Goal: Task Accomplishment & Management: Manage account settings

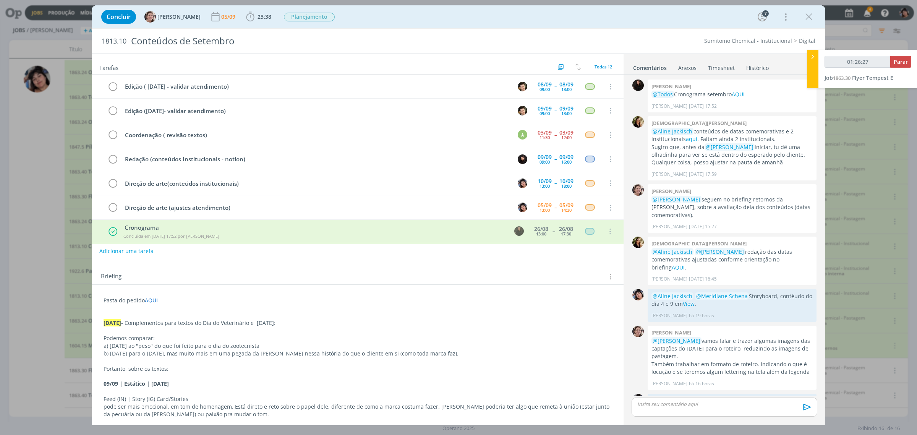
scroll to position [16, 0]
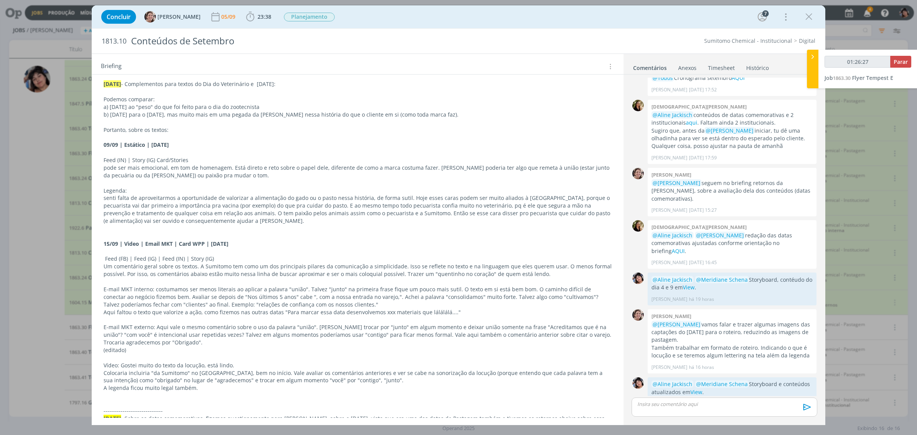
drag, startPoint x: 805, startPoint y: 17, endPoint x: 916, endPoint y: 62, distance: 120.0
click at [805, 17] on icon "dialog" at bounding box center [808, 16] width 11 height 11
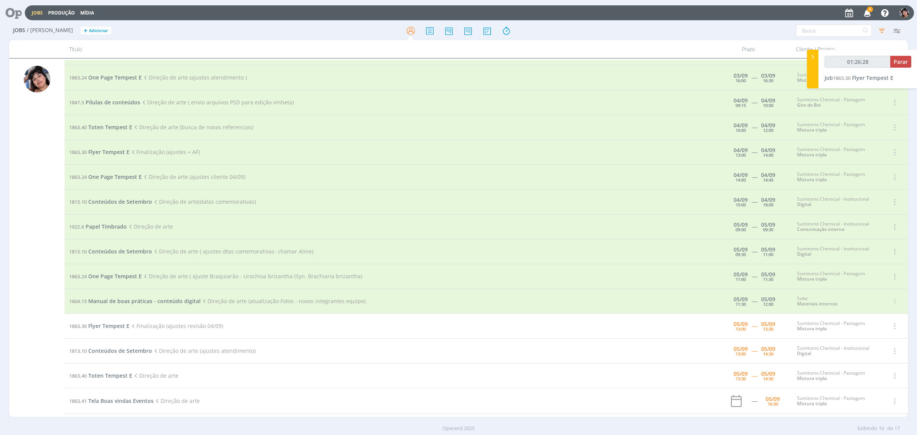
type input "01:26:29"
click at [900, 61] on span "Parar" at bounding box center [901, 61] width 14 height 7
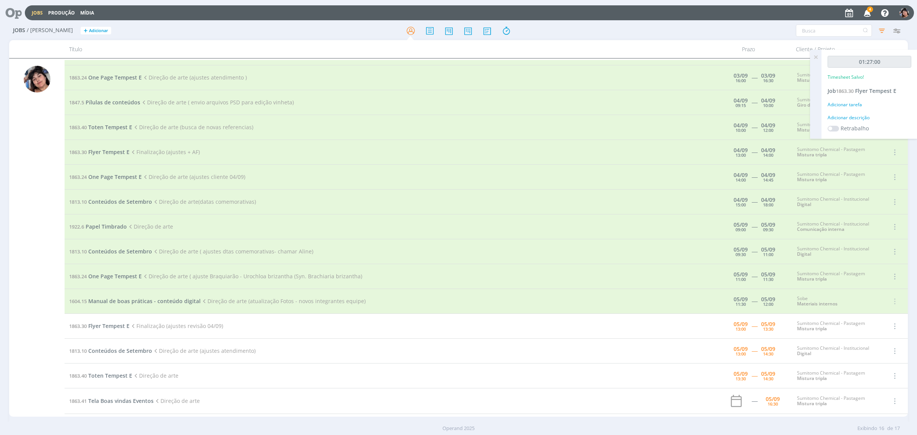
click at [812, 57] on icon at bounding box center [816, 57] width 14 height 15
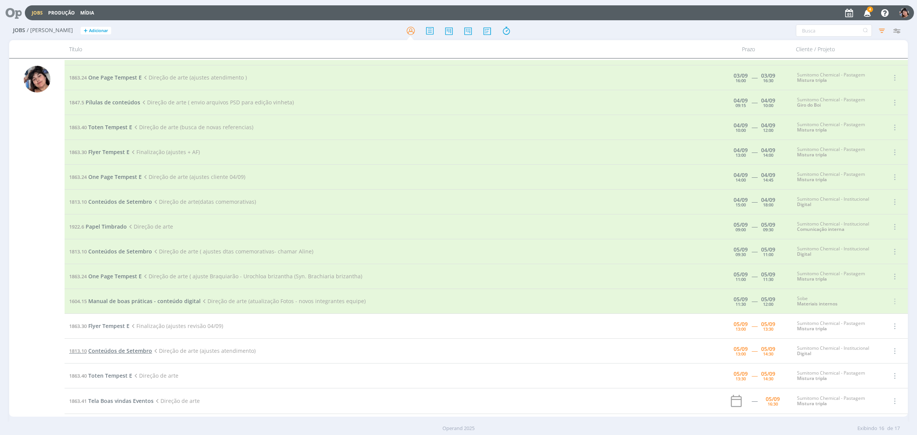
click at [119, 352] on span "Conteúdos de Setembro" at bounding box center [120, 350] width 64 height 7
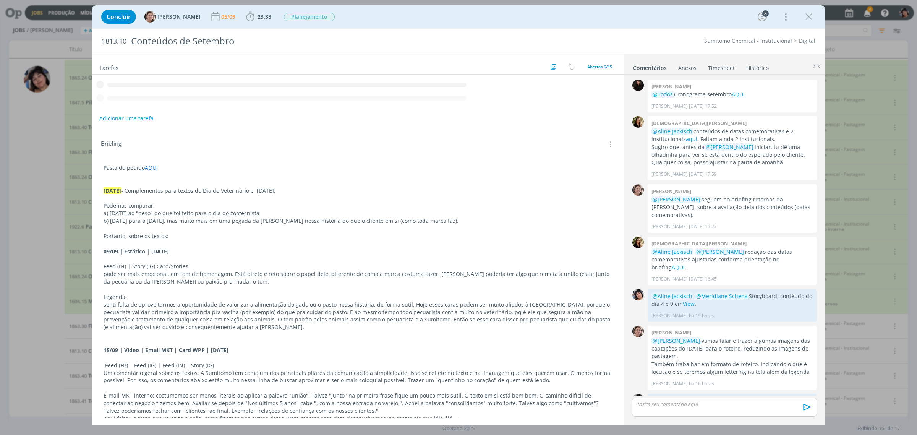
scroll to position [16, 0]
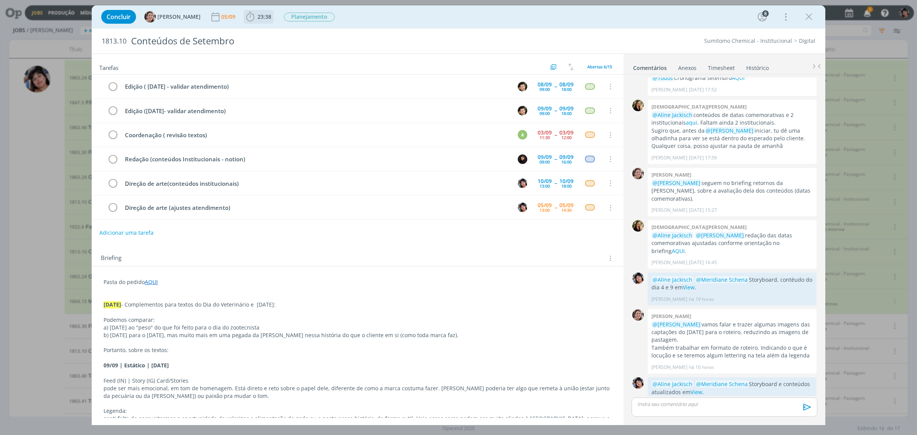
click at [258, 18] on span "23:38" at bounding box center [265, 16] width 14 height 7
click at [253, 27] on div "Iniciar Apontar" at bounding box center [294, 33] width 99 height 19
click at [254, 31] on icon "dialog" at bounding box center [260, 34] width 13 height 10
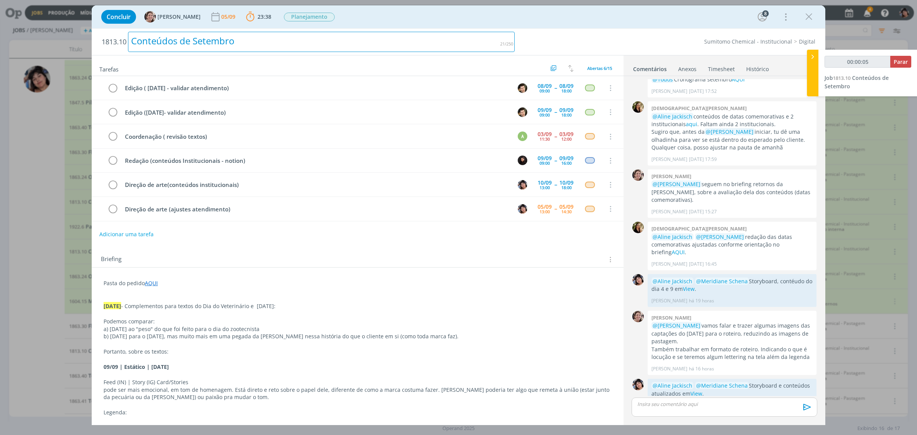
click at [469, 29] on h2 "1813.10 Conteúdos de Setembro" at bounding box center [308, 42] width 413 height 26
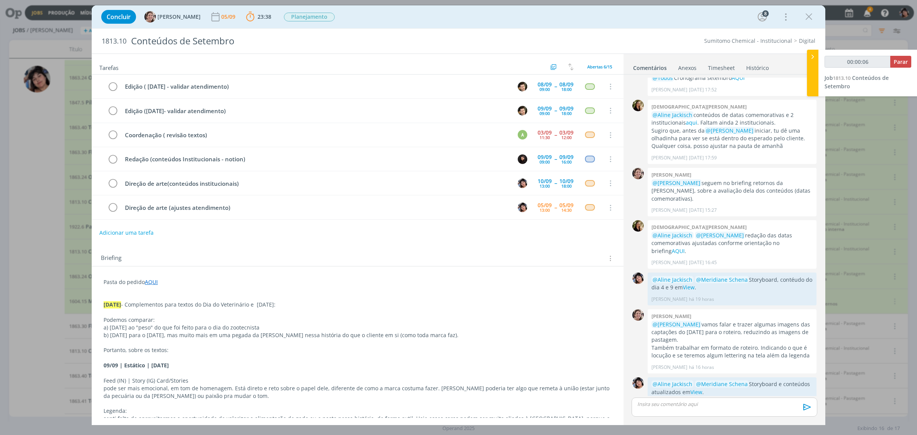
click at [559, 44] on div "Sumitomo Chemical - Institucional Digital" at bounding box center [669, 41] width 301 height 8
click at [807, 16] on icon "dialog" at bounding box center [808, 16] width 11 height 11
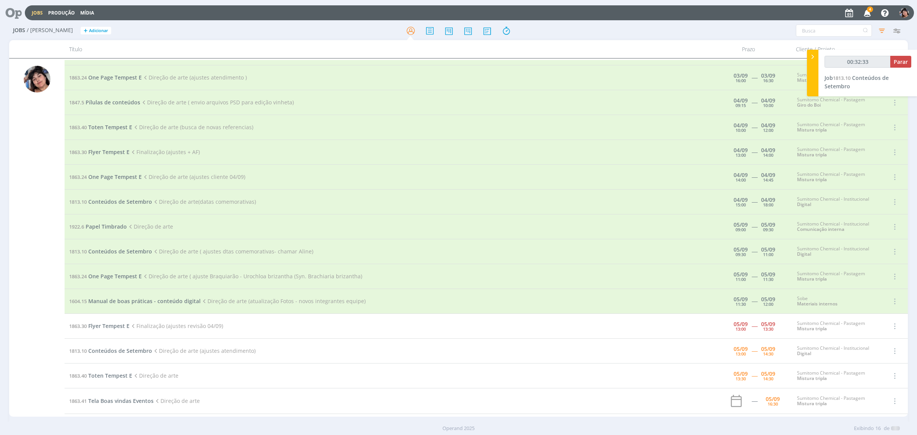
type input "00:32:34"
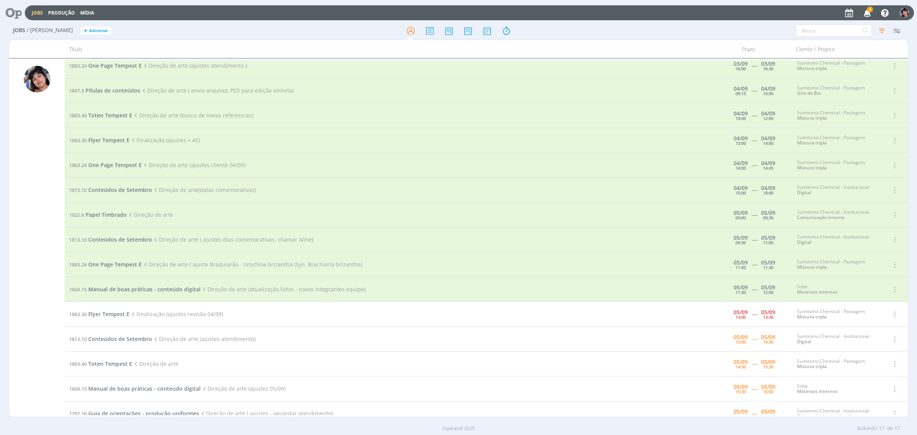
scroll to position [76, 0]
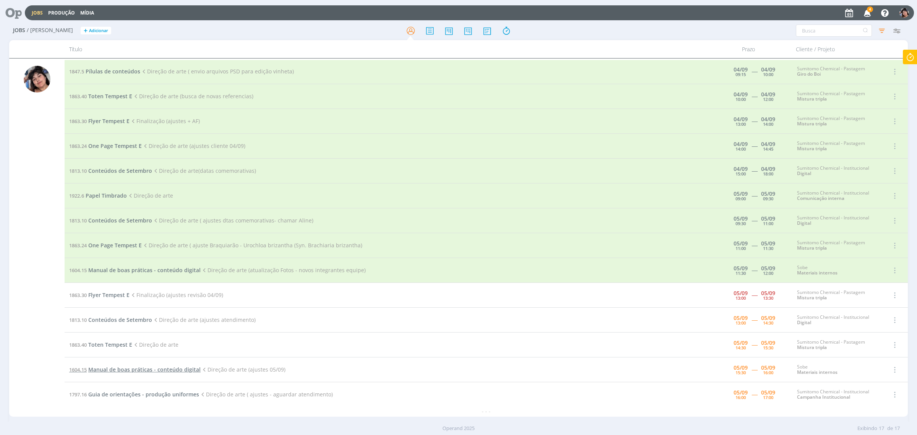
click at [170, 370] on span "Manual de boas práticas - conteúdo digital" at bounding box center [144, 369] width 112 height 7
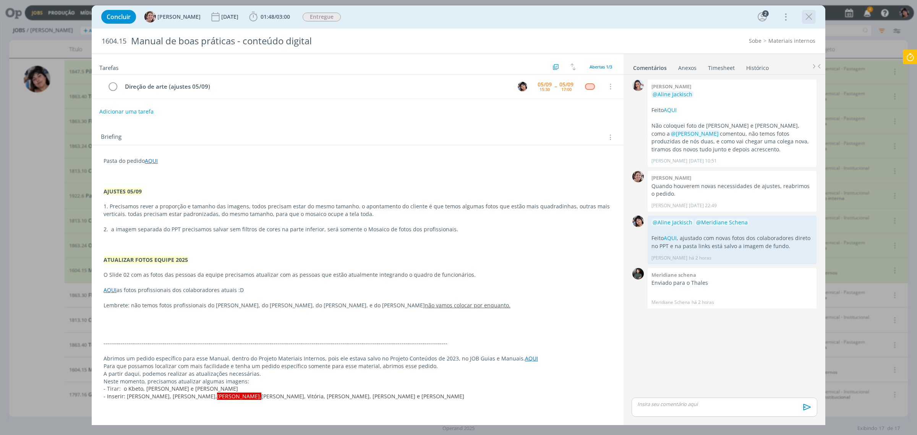
click at [805, 16] on icon "dialog" at bounding box center [808, 16] width 11 height 11
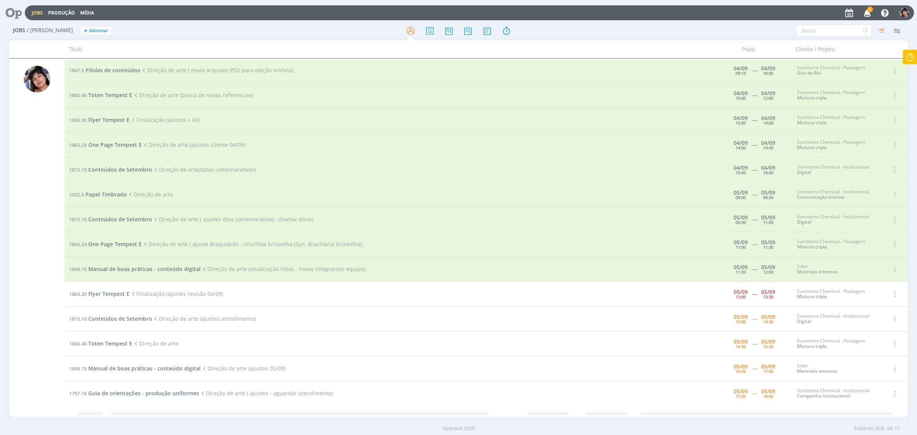
scroll to position [76, 0]
click at [137, 322] on span "Conteúdos de Setembro" at bounding box center [120, 319] width 64 height 7
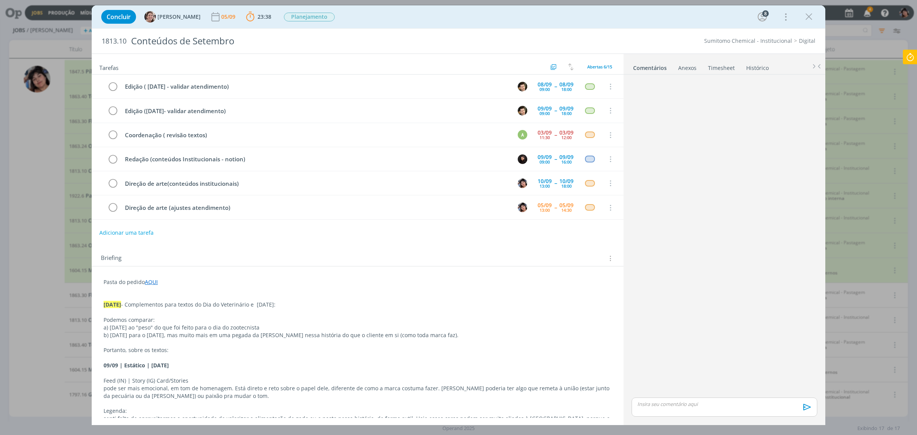
scroll to position [16, 0]
